Goal: Task Accomplishment & Management: Use online tool/utility

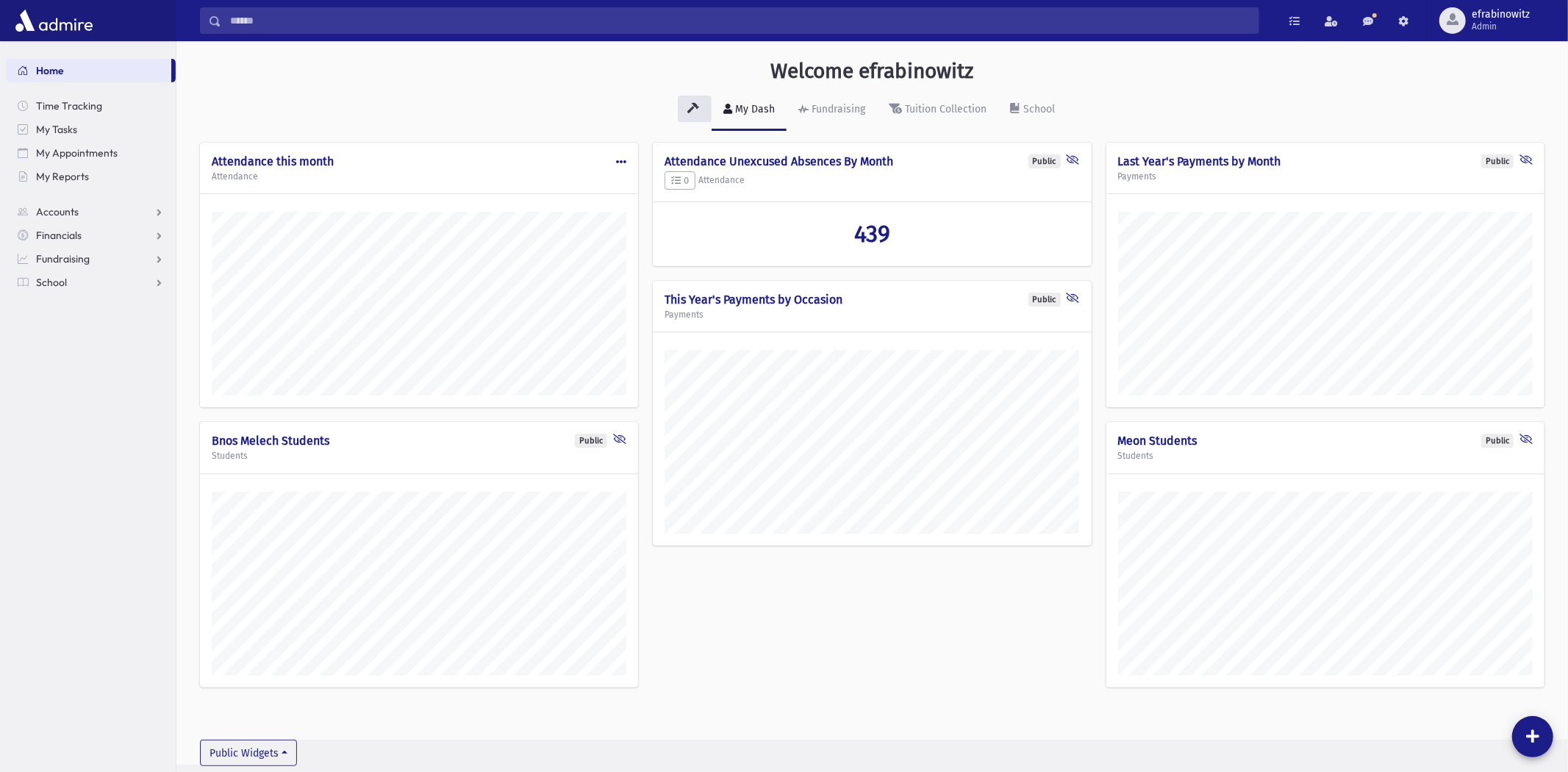
scroll to position [723, 1392]
click at [75, 210] on span "Accounts" at bounding box center [57, 211] width 43 height 13
click at [57, 331] on span "School" at bounding box center [51, 329] width 31 height 13
click at [77, 332] on span "Attendance" at bounding box center [71, 329] width 54 height 13
drag, startPoint x: 71, startPoint y: 352, endPoint x: 123, endPoint y: 247, distance: 117.2
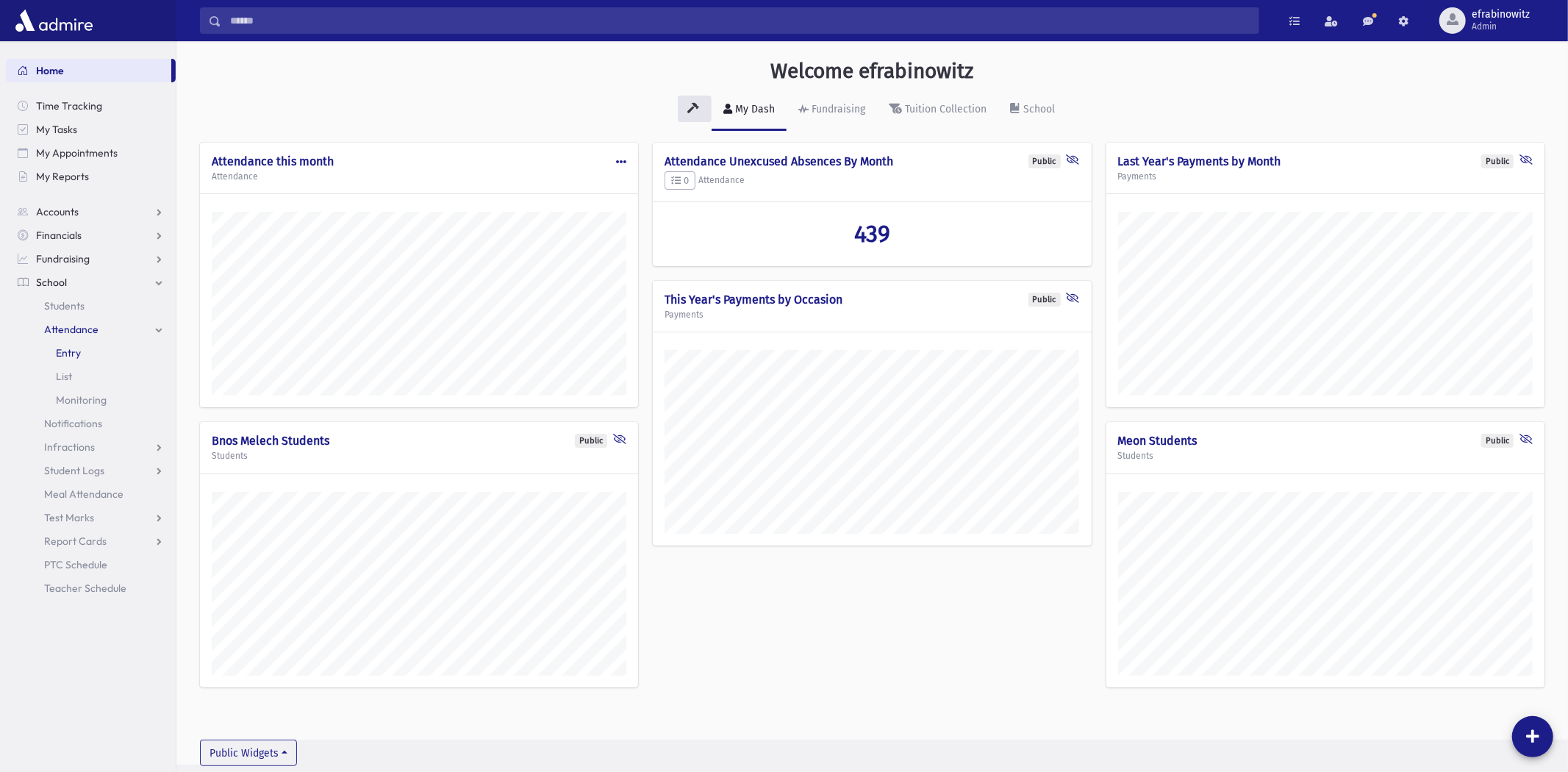
click at [74, 352] on span "Entry" at bounding box center [68, 352] width 25 height 13
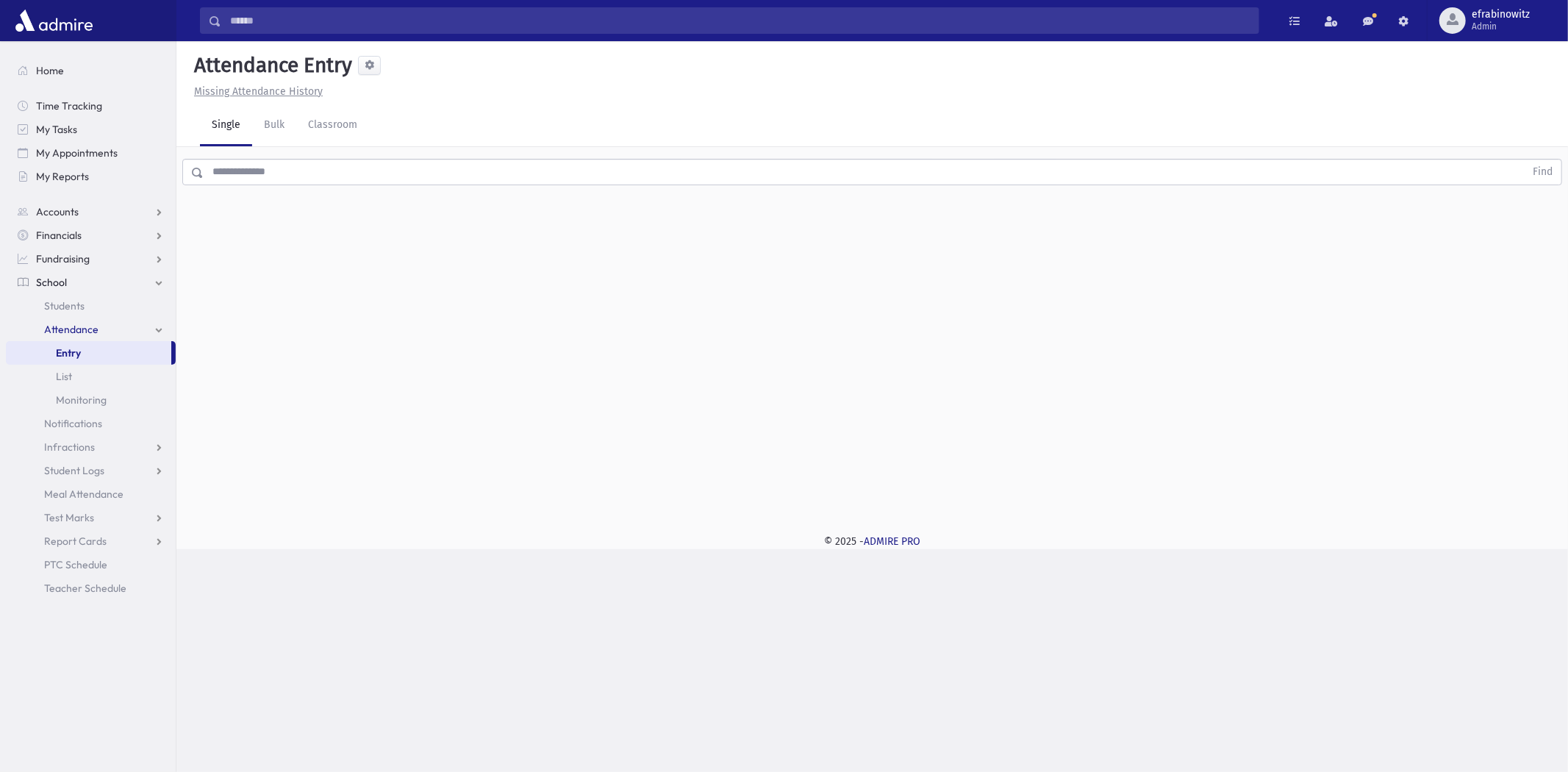
click at [282, 174] on input "text" at bounding box center [864, 172] width 1321 height 27
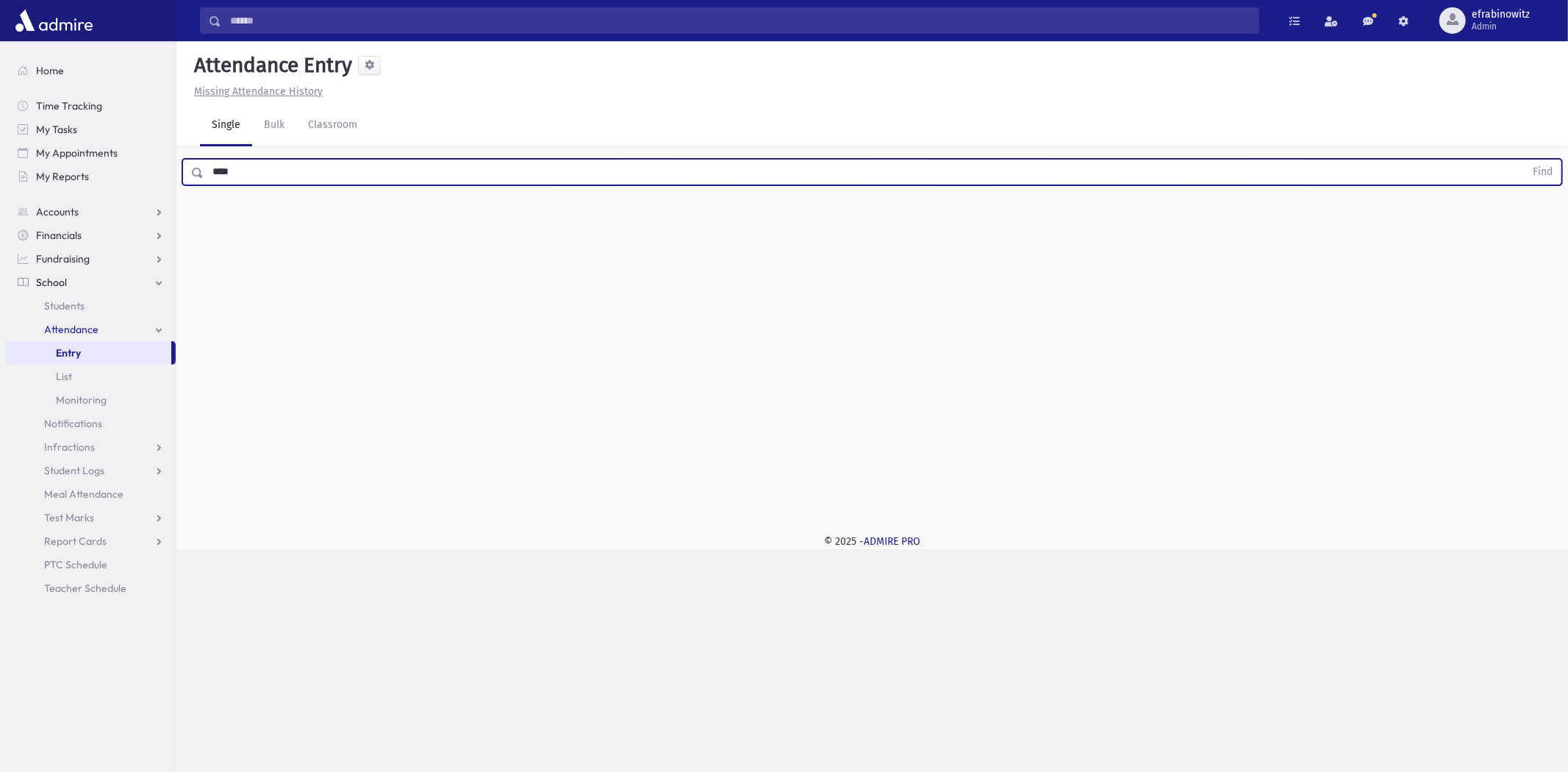
type input "****"
click at [1524, 159] on button "Find" at bounding box center [1543, 172] width 38 height 25
